Goal: Navigation & Orientation: Find specific page/section

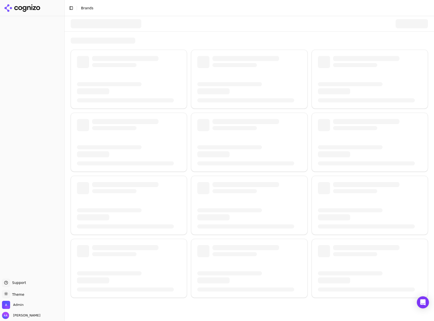
click at [144, 32] on div at bounding box center [250, 23] width 370 height 15
